Goal: Information Seeking & Learning: Learn about a topic

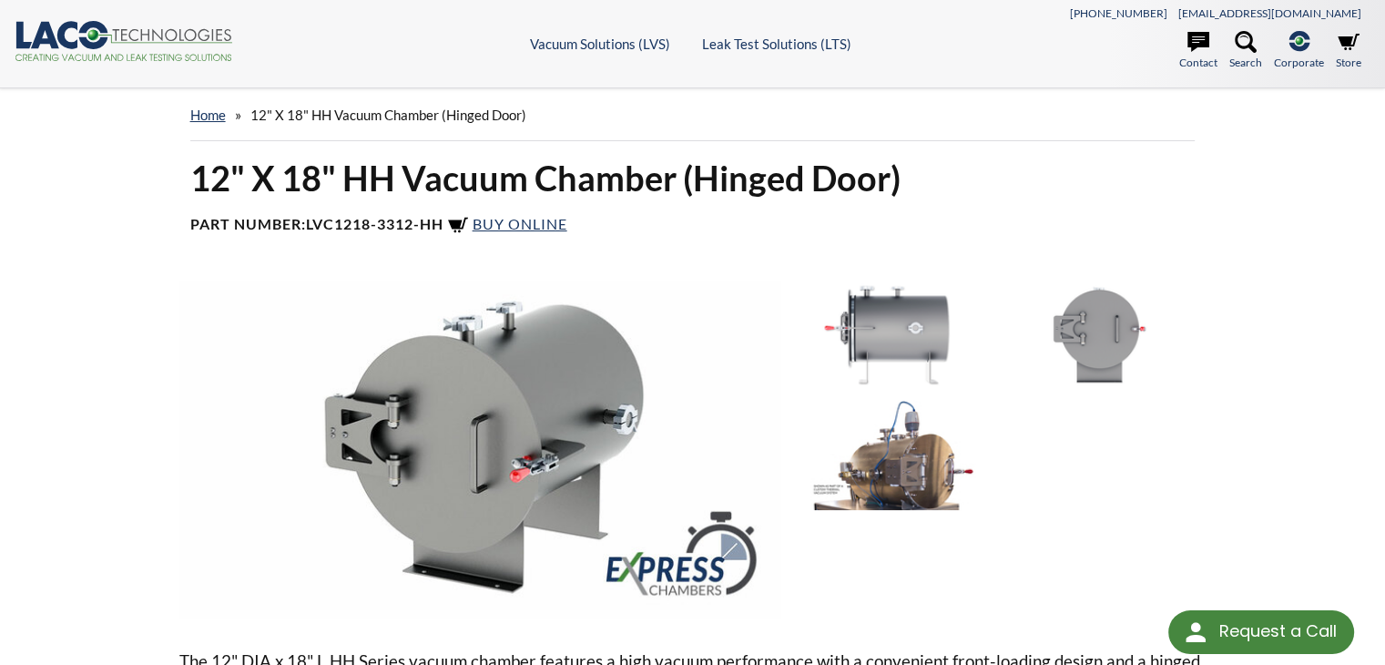
click at [889, 351] on img at bounding box center [893, 336] width 197 height 110
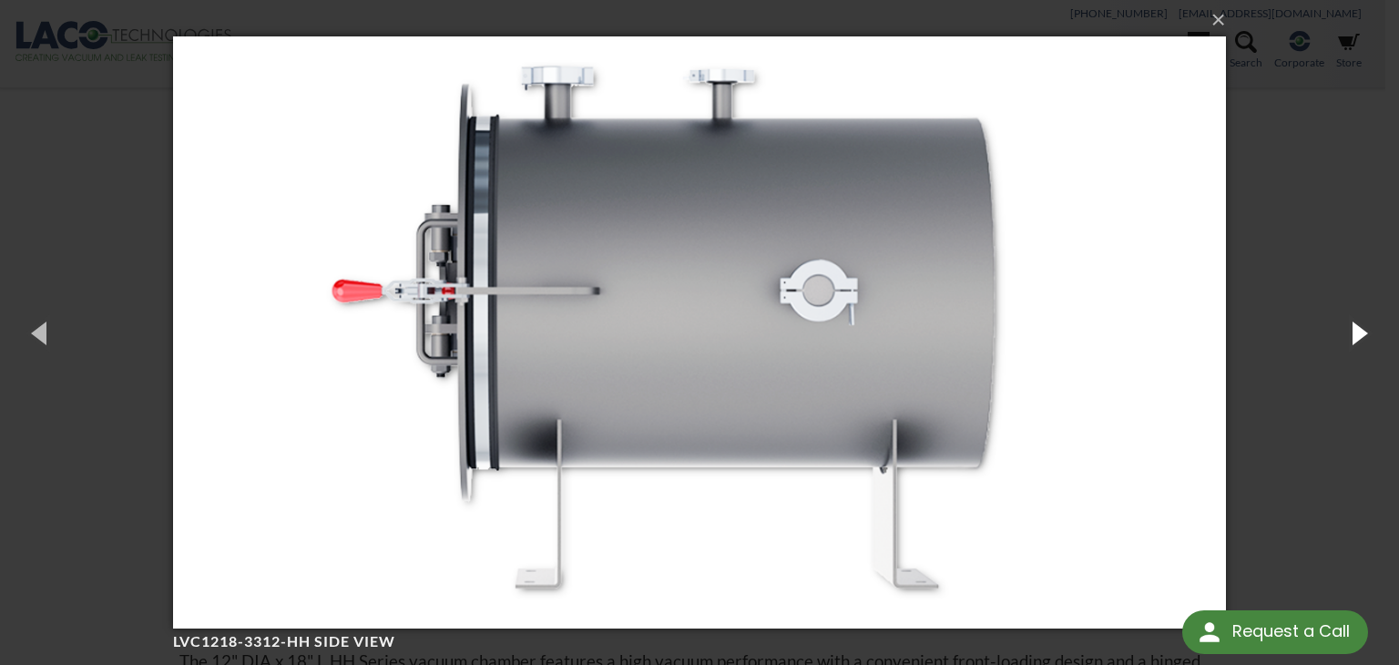
click at [1335, 343] on button "button" at bounding box center [1358, 332] width 82 height 100
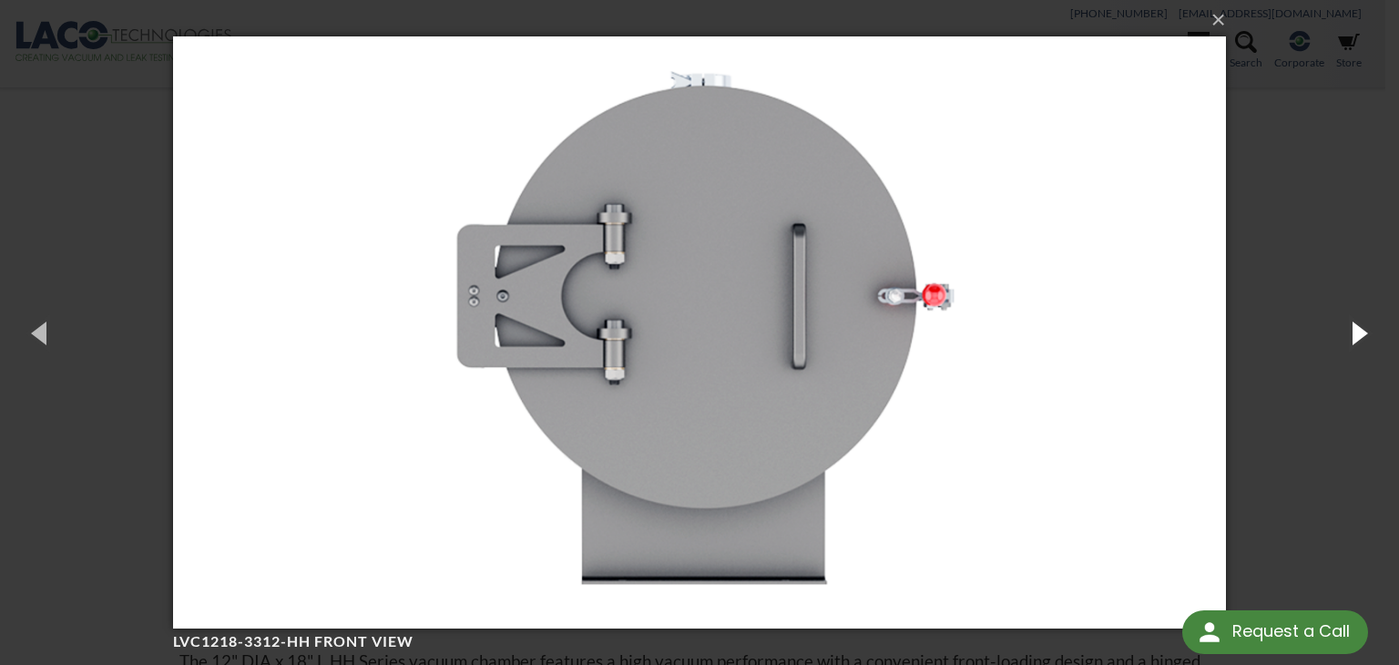
click at [1337, 343] on button "button" at bounding box center [1358, 332] width 82 height 100
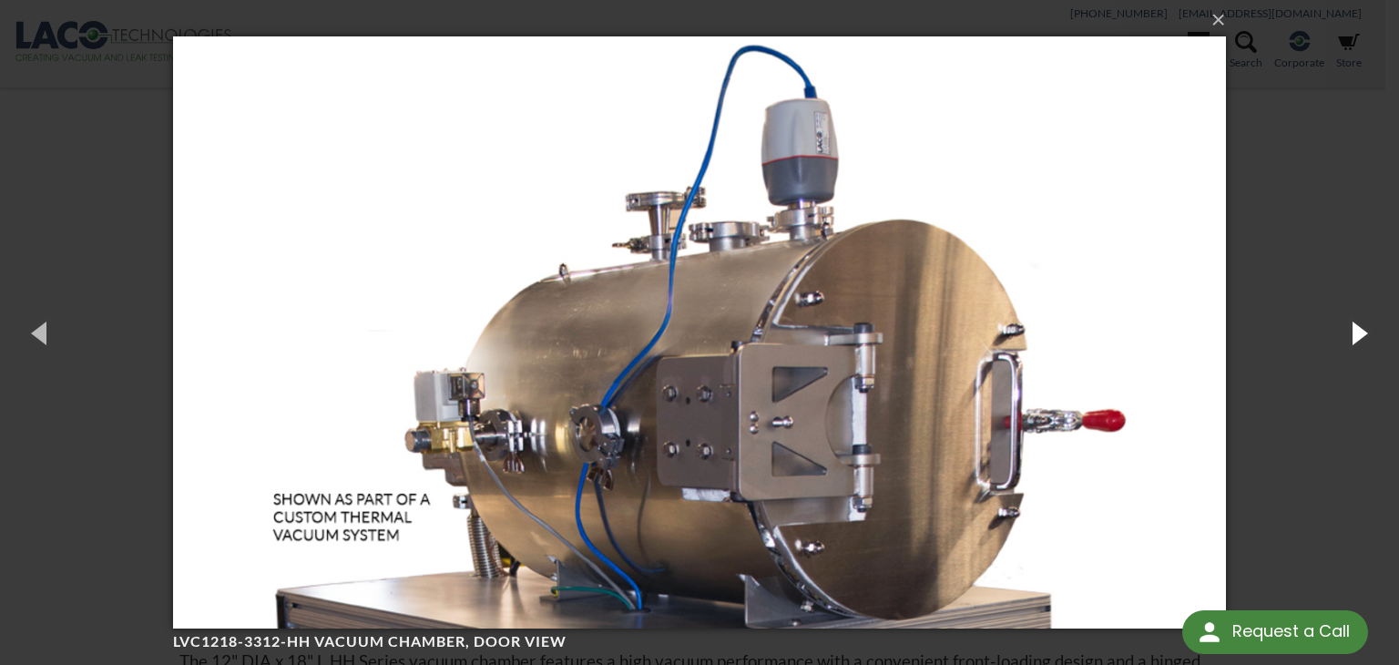
click at [1337, 343] on button "button" at bounding box center [1358, 332] width 82 height 100
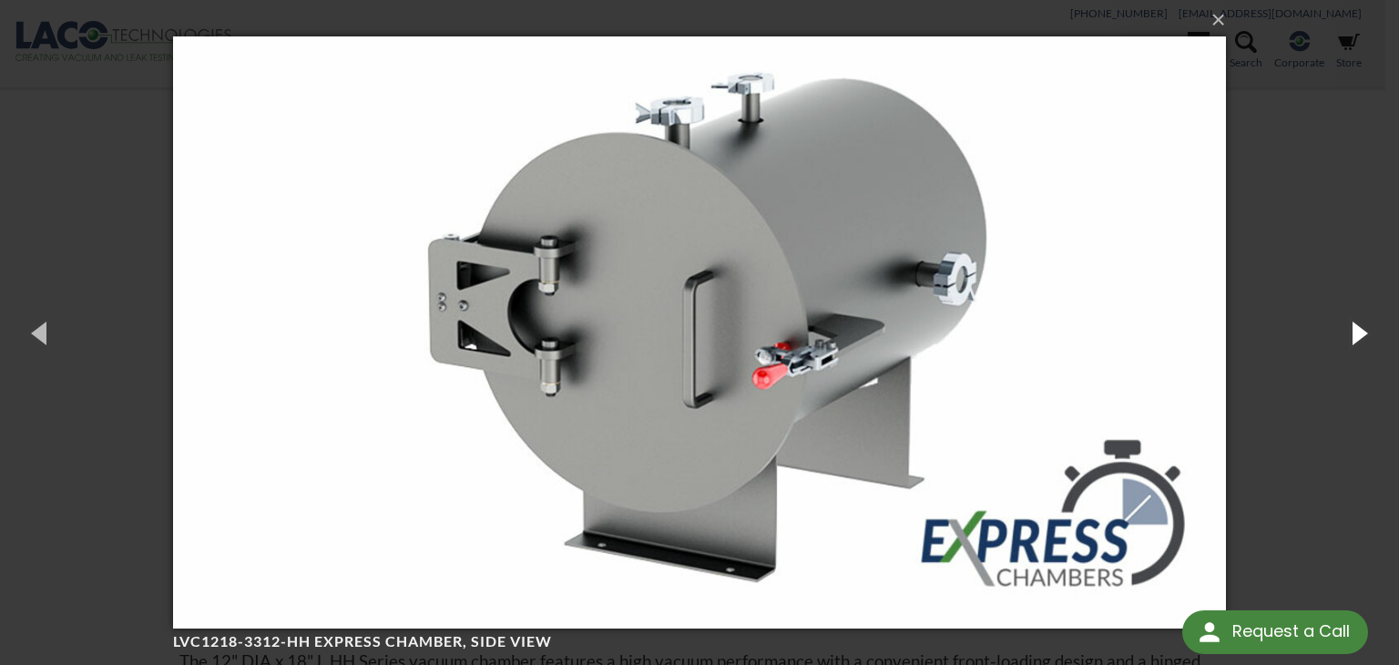
click at [1337, 343] on button "button" at bounding box center [1358, 332] width 82 height 100
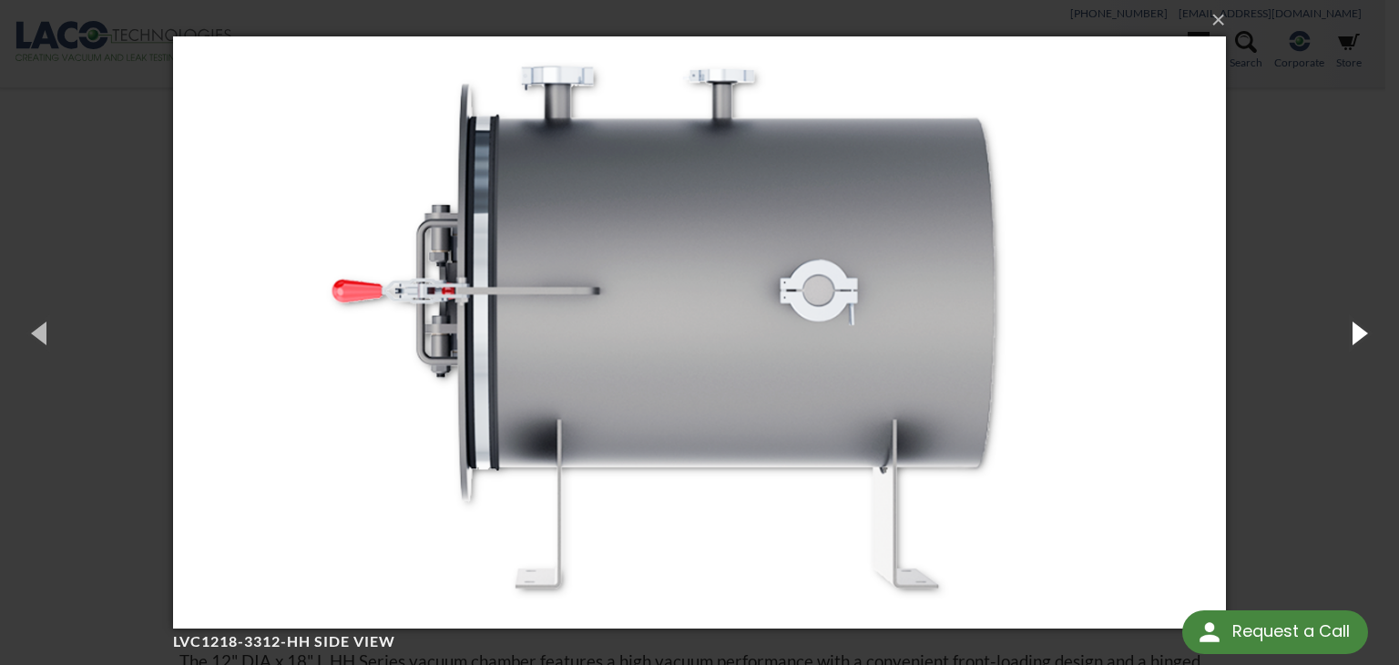
click at [1337, 343] on button "button" at bounding box center [1358, 332] width 82 height 100
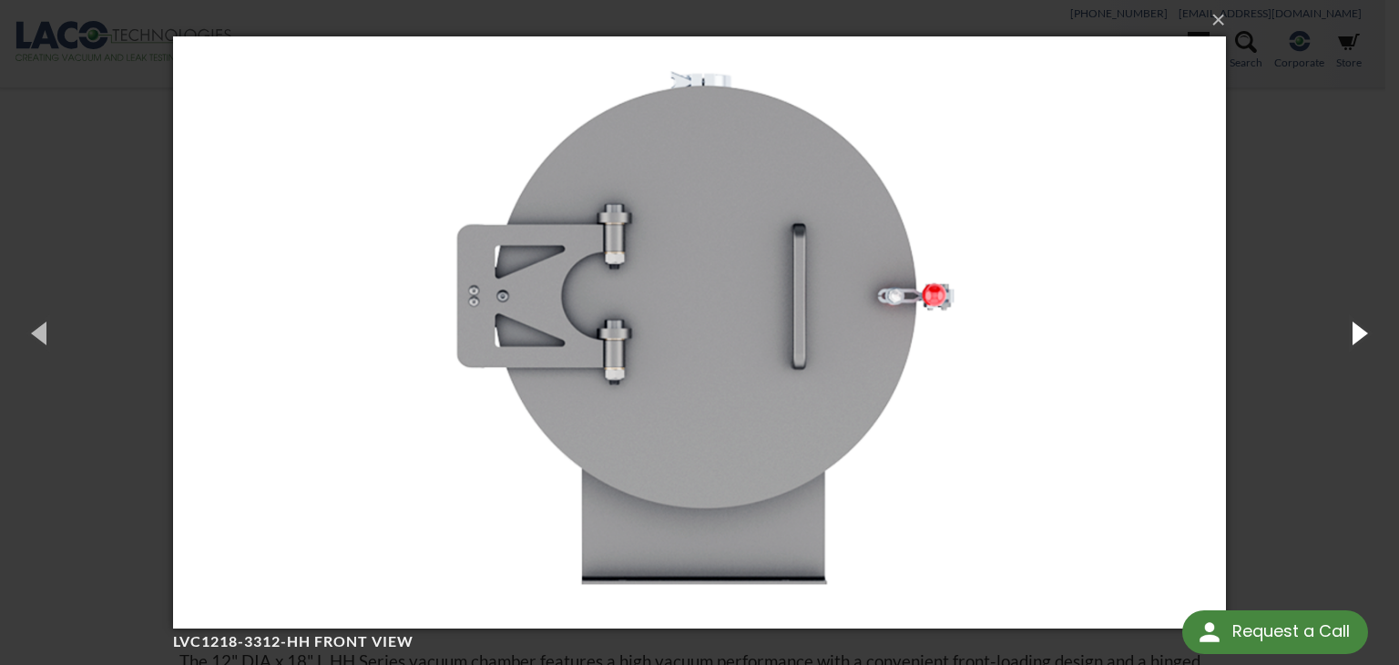
click at [1337, 343] on button "button" at bounding box center [1358, 332] width 82 height 100
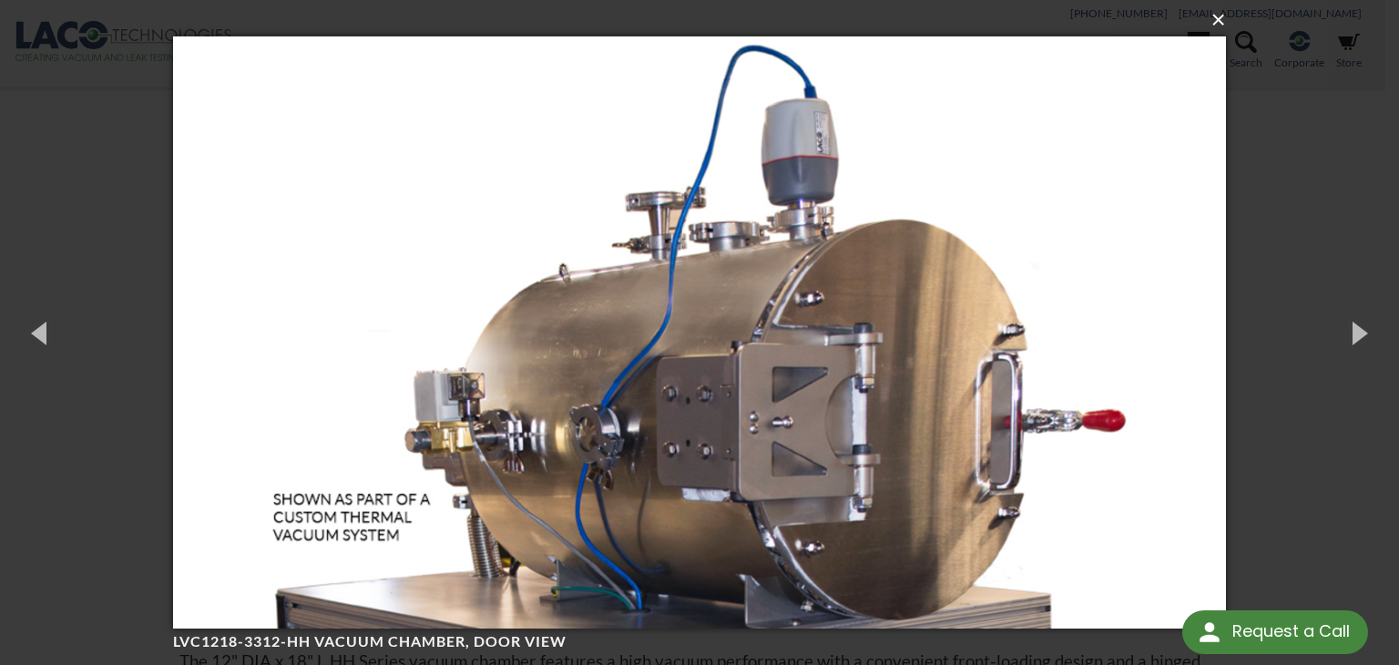
click at [1212, 26] on button "×" at bounding box center [705, 20] width 1053 height 40
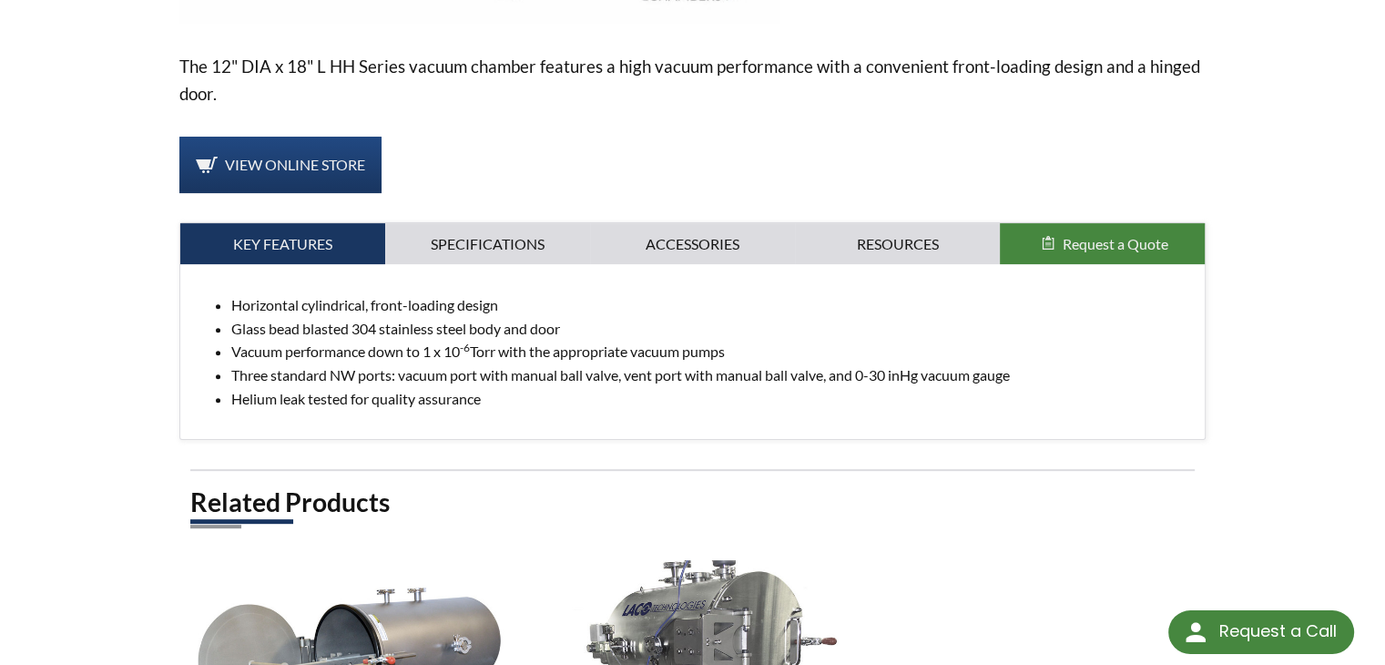
scroll to position [546, 0]
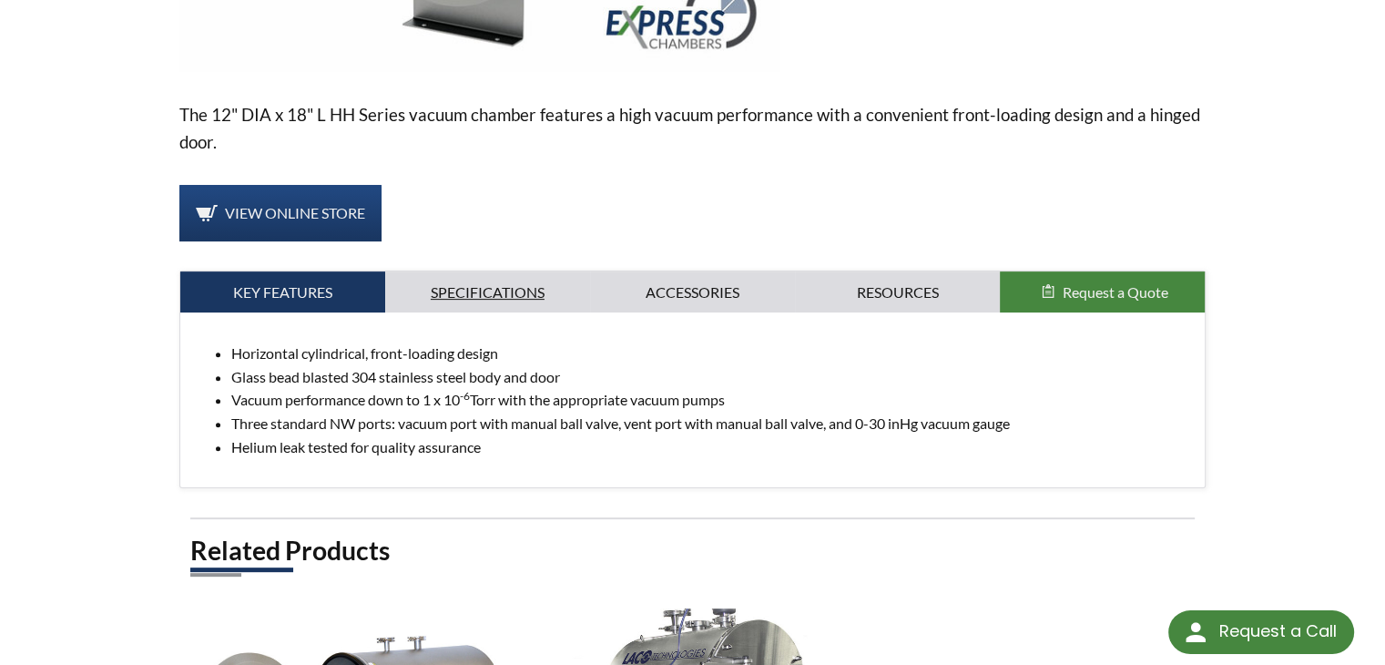
click at [480, 289] on link "Specifications" at bounding box center [487, 292] width 205 height 42
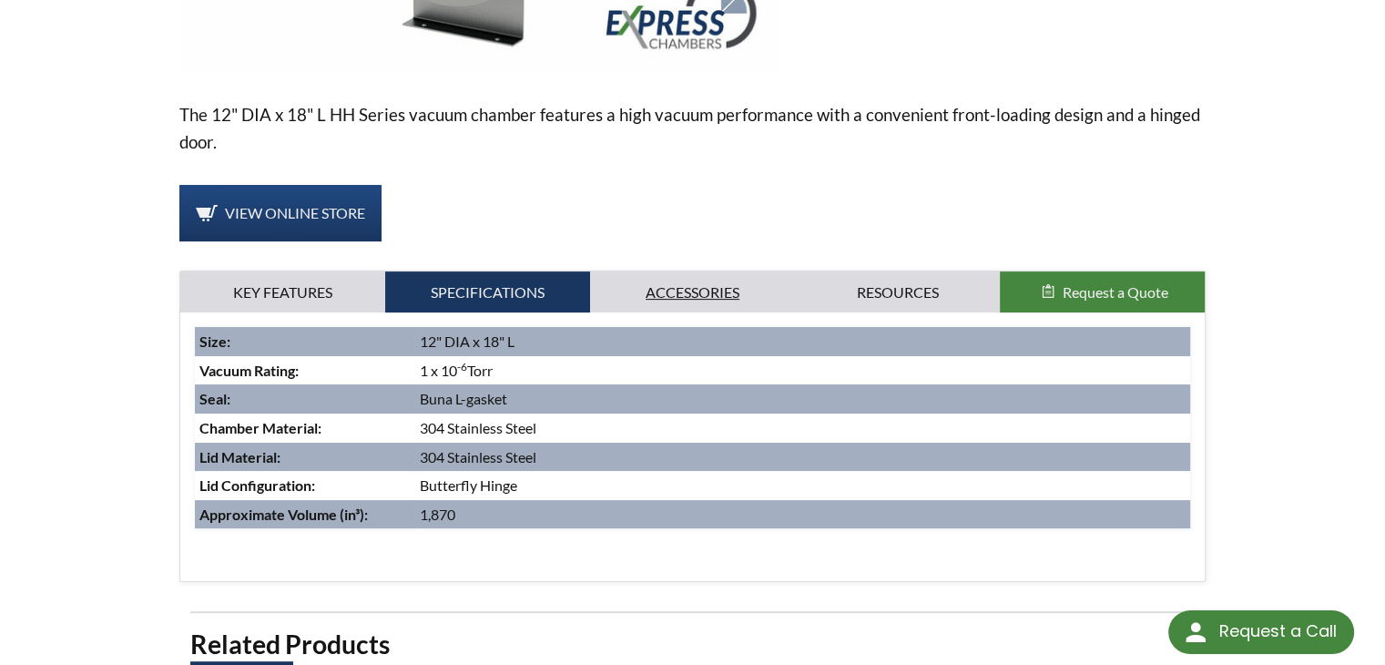
click at [691, 292] on link "Accessories" at bounding box center [692, 292] width 205 height 42
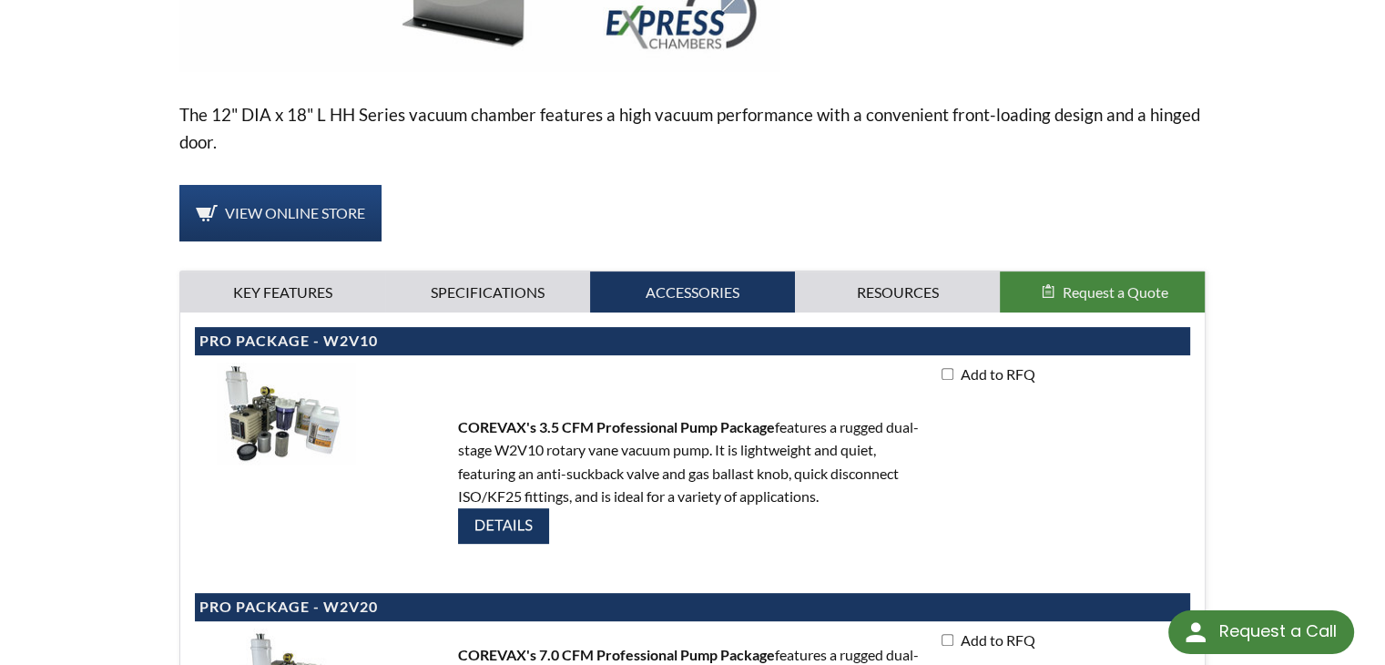
click at [880, 316] on div "Horizontal cylindrical, front-loading design Glass bead blasted 304 stainless s…" at bounding box center [693, 559] width 1026 height 495
click at [907, 292] on link "Resources" at bounding box center [897, 292] width 205 height 42
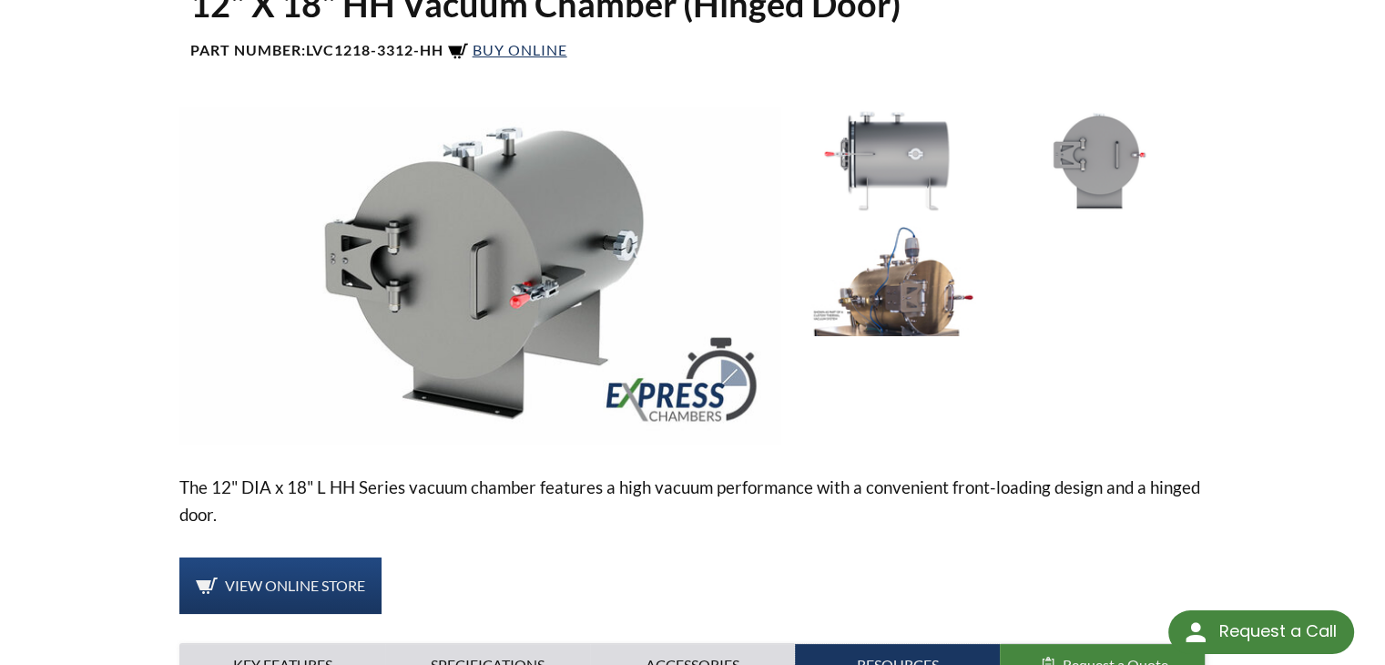
scroll to position [0, 0]
